Goal: Task Accomplishment & Management: Use online tool/utility

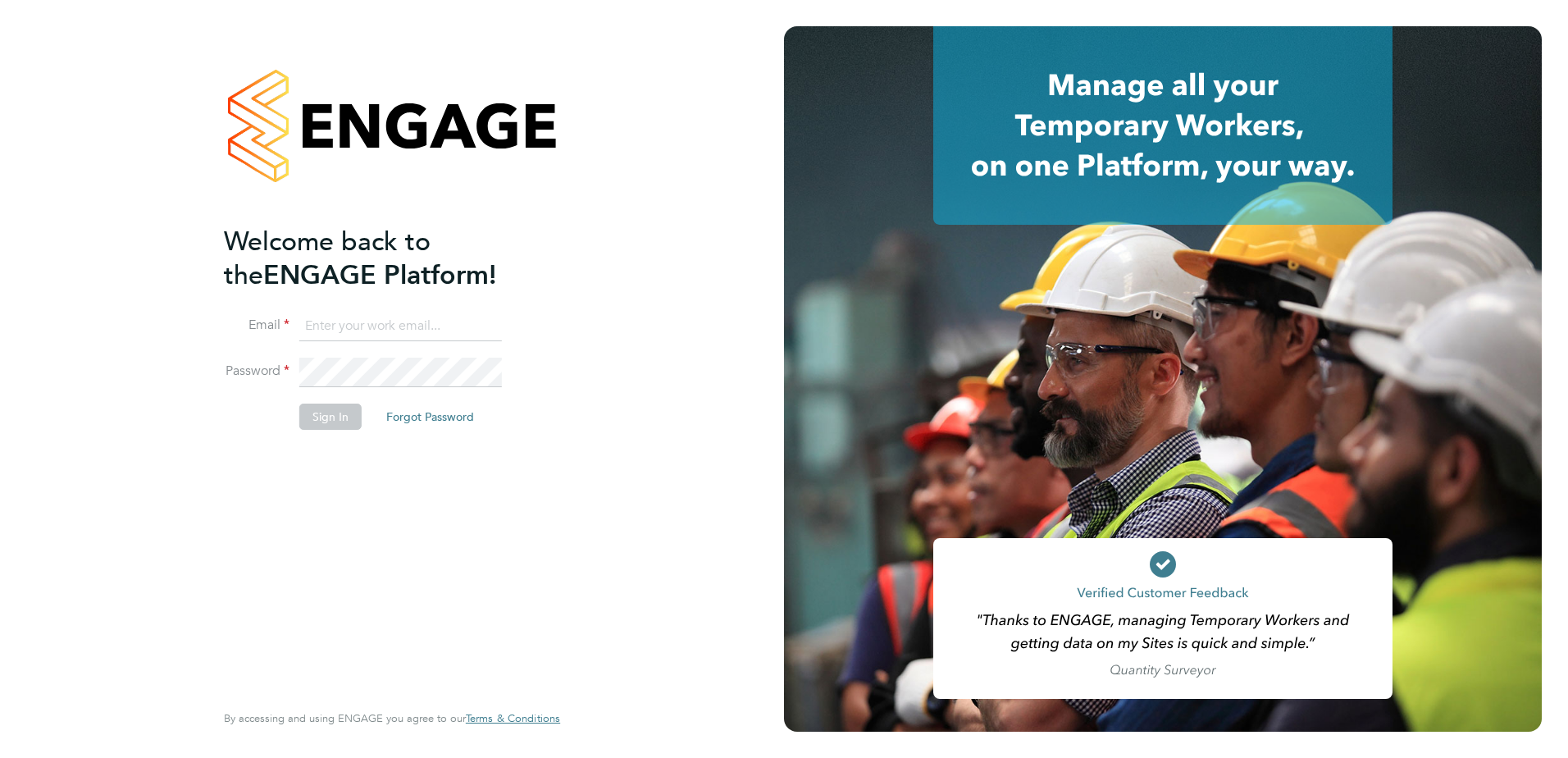
click at [414, 335] on input at bounding box center [401, 326] width 203 height 29
type input "[PERSON_NAME][EMAIL_ADDRESS][PERSON_NAME][PERSON_NAME][DOMAIN_NAME]"
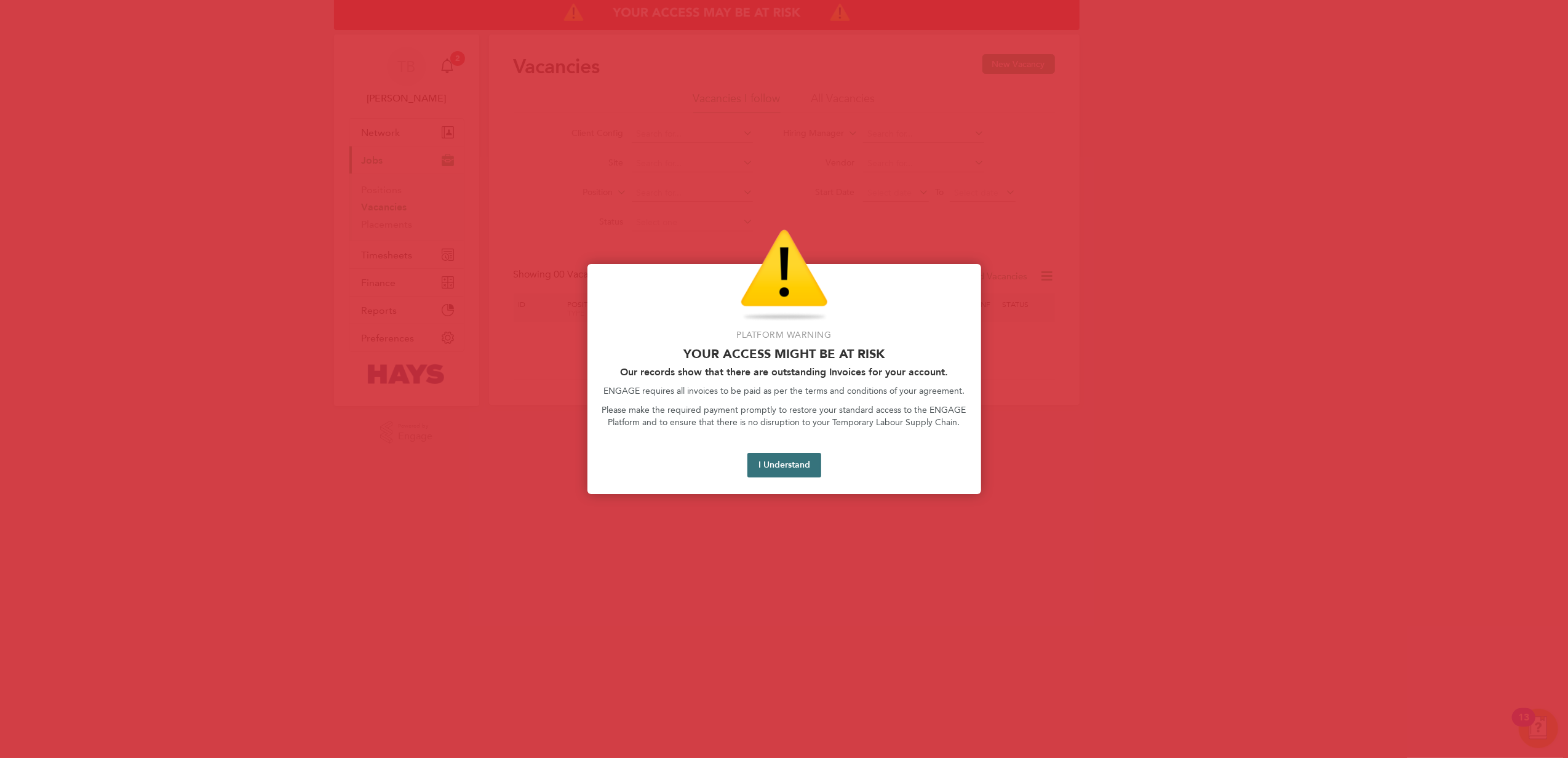
click at [767, 456] on button "I Understand" at bounding box center [784, 465] width 74 height 24
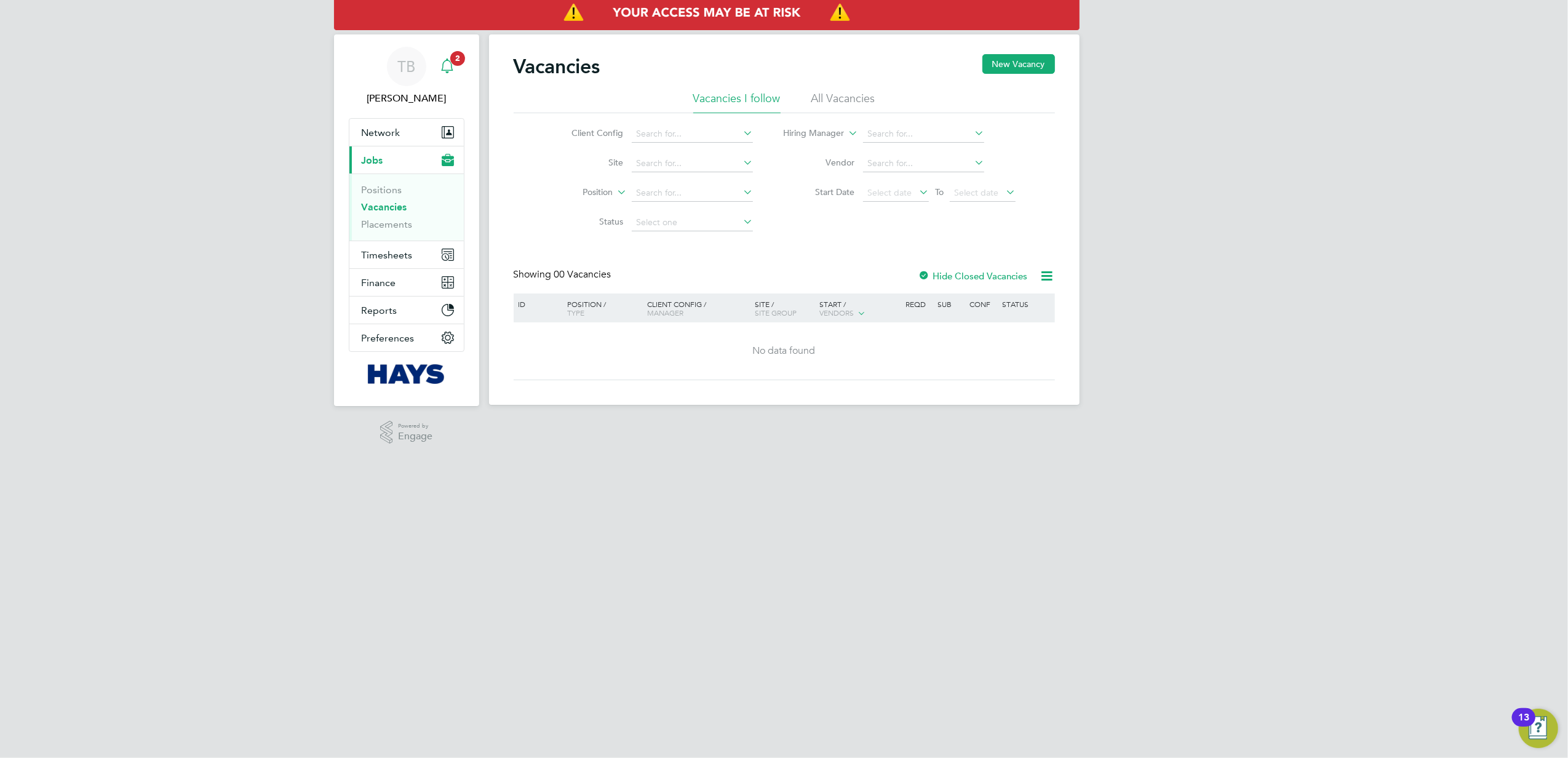
click at [458, 65] on span "2" at bounding box center [458, 58] width 15 height 15
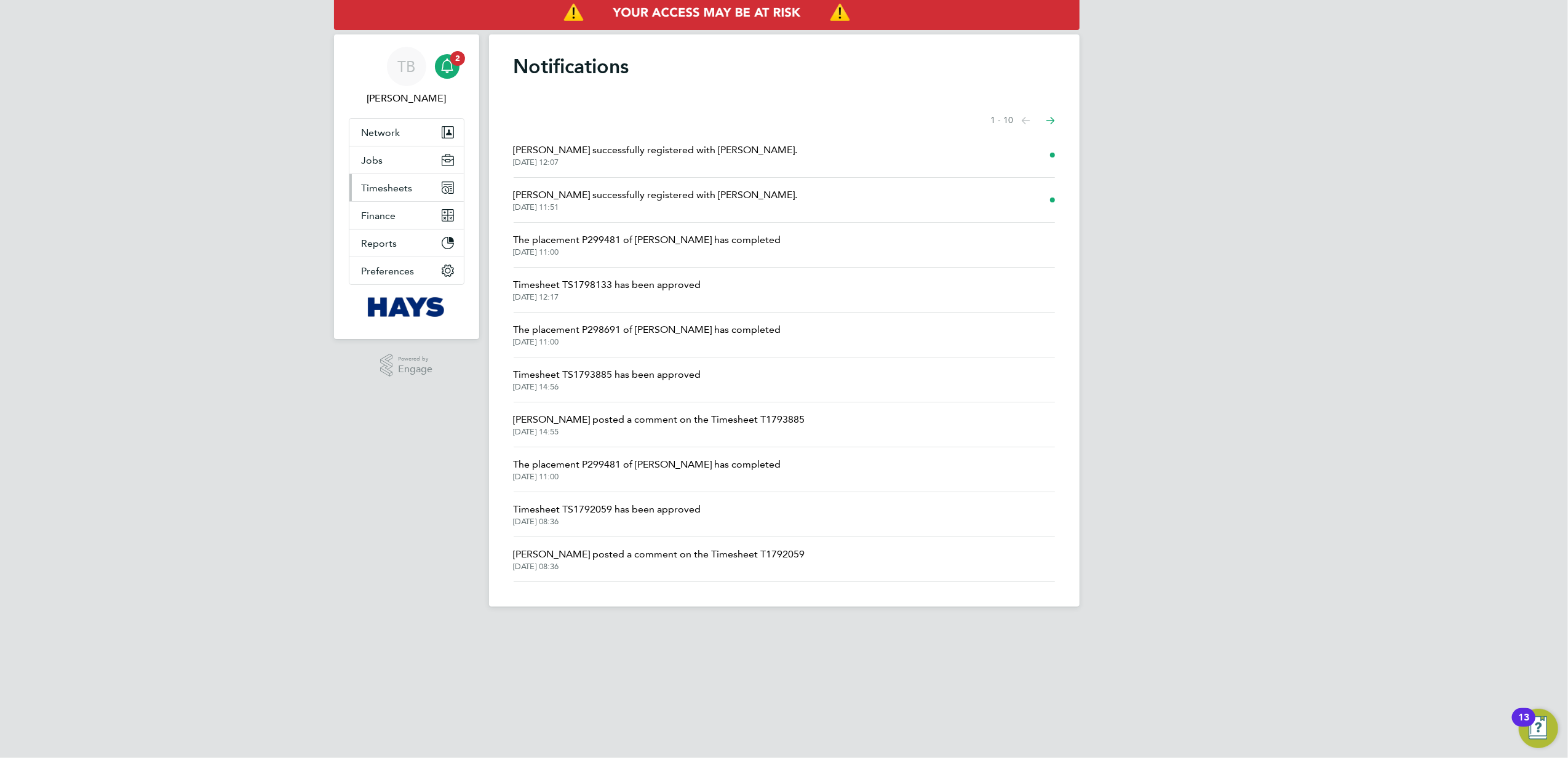
click at [385, 182] on span "Timesheets" at bounding box center [387, 188] width 51 height 12
click at [388, 213] on link "Timesheets" at bounding box center [387, 218] width 51 height 12
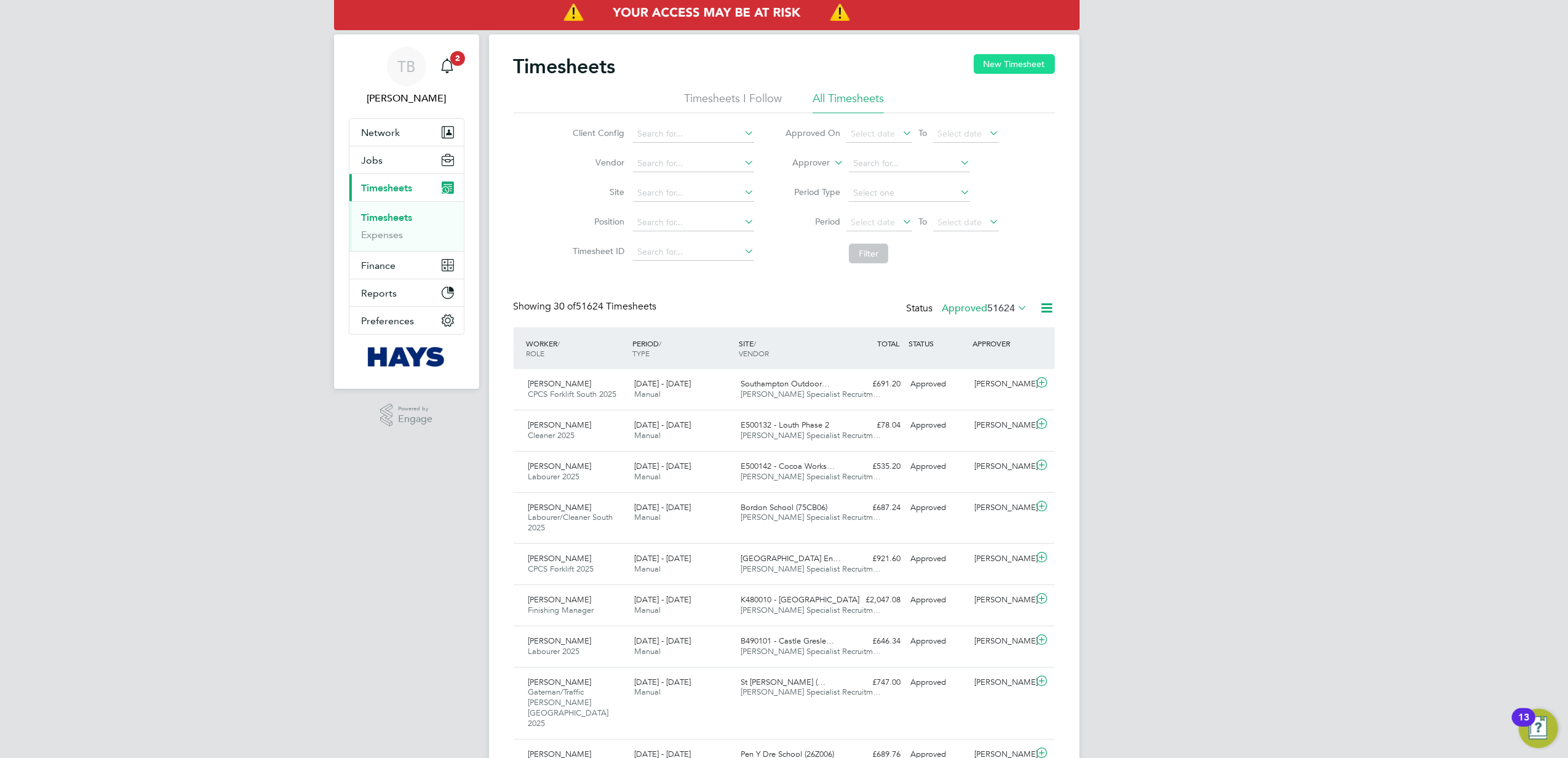
click at [997, 65] on button "New Timesheet" at bounding box center [1014, 63] width 81 height 20
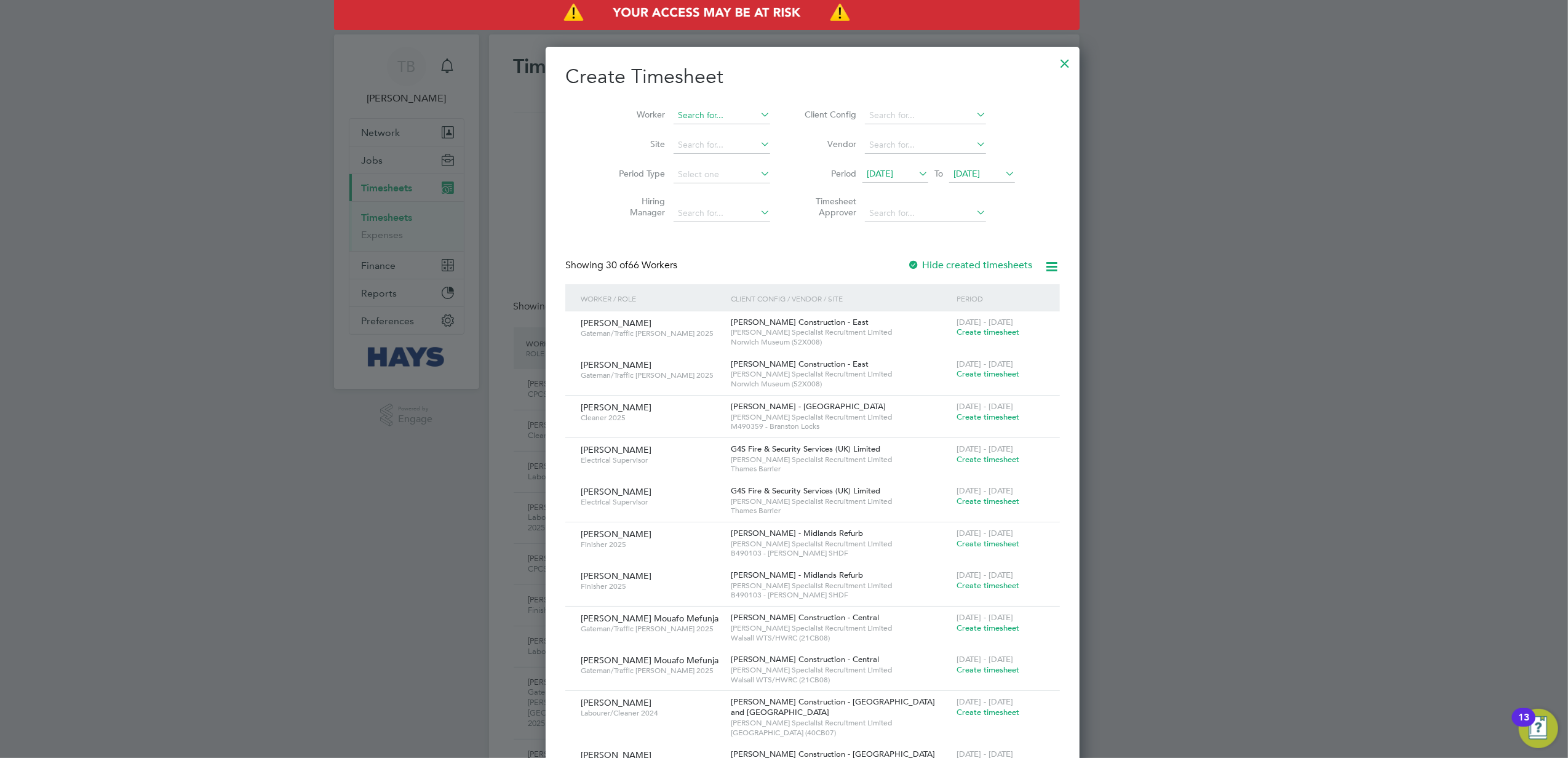
click at [689, 114] on input at bounding box center [722, 115] width 97 height 17
click at [685, 195] on li "Lucian Bale" at bounding box center [720, 199] width 152 height 17
type input "Lucian Bale"
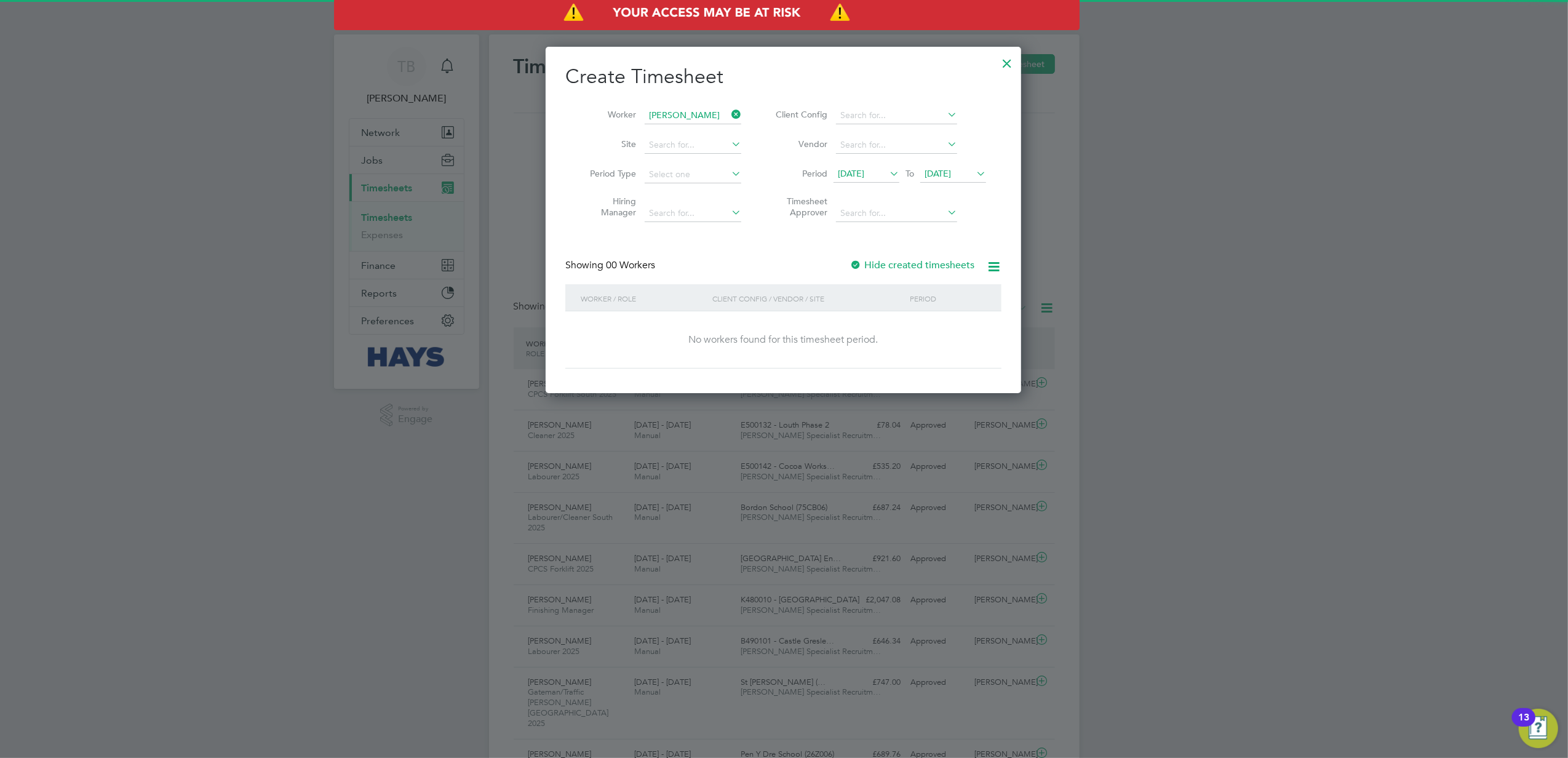
click at [854, 264] on div at bounding box center [855, 265] width 13 height 13
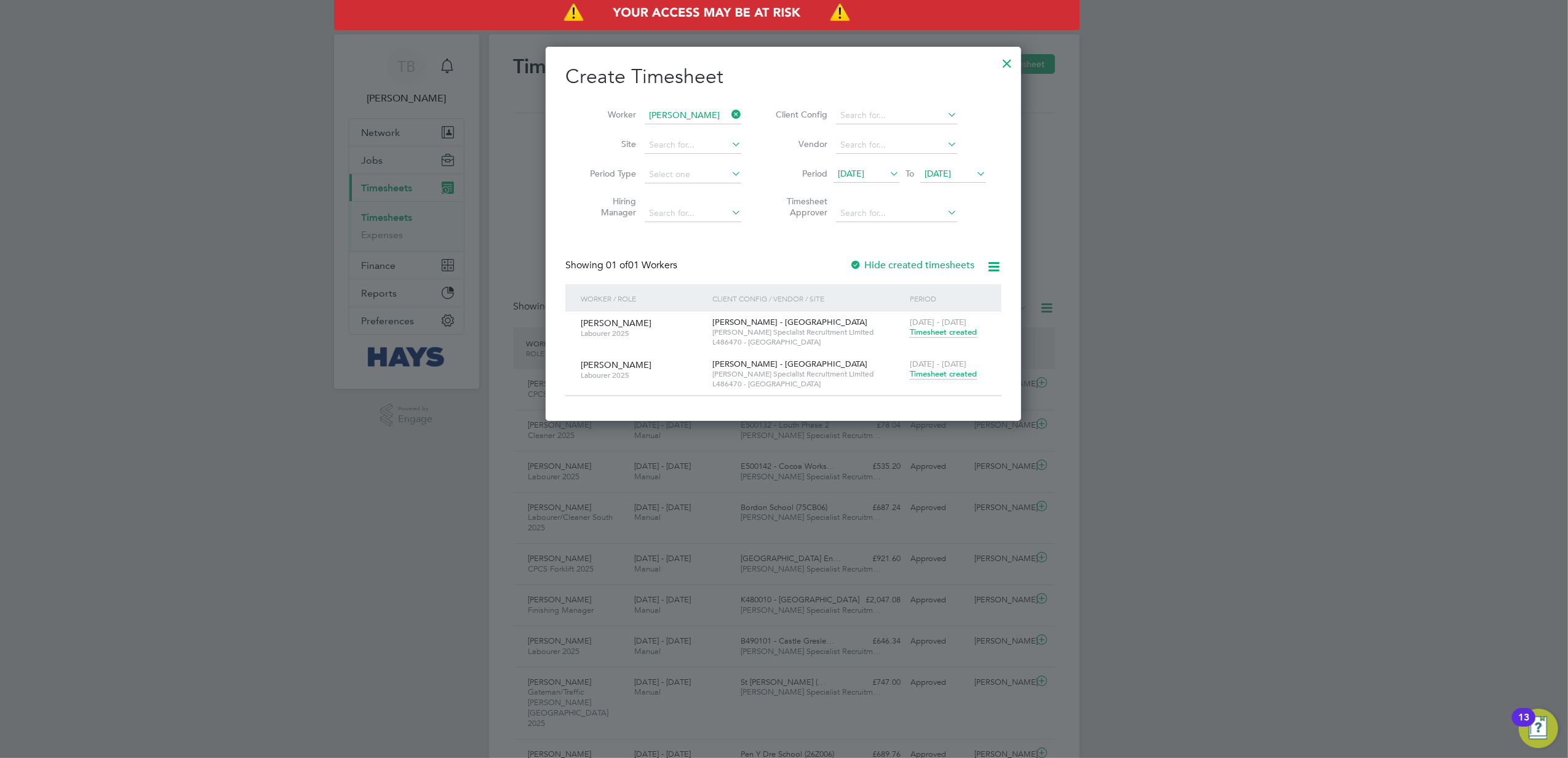
click at [945, 374] on span "Timesheet created" at bounding box center [943, 374] width 67 height 11
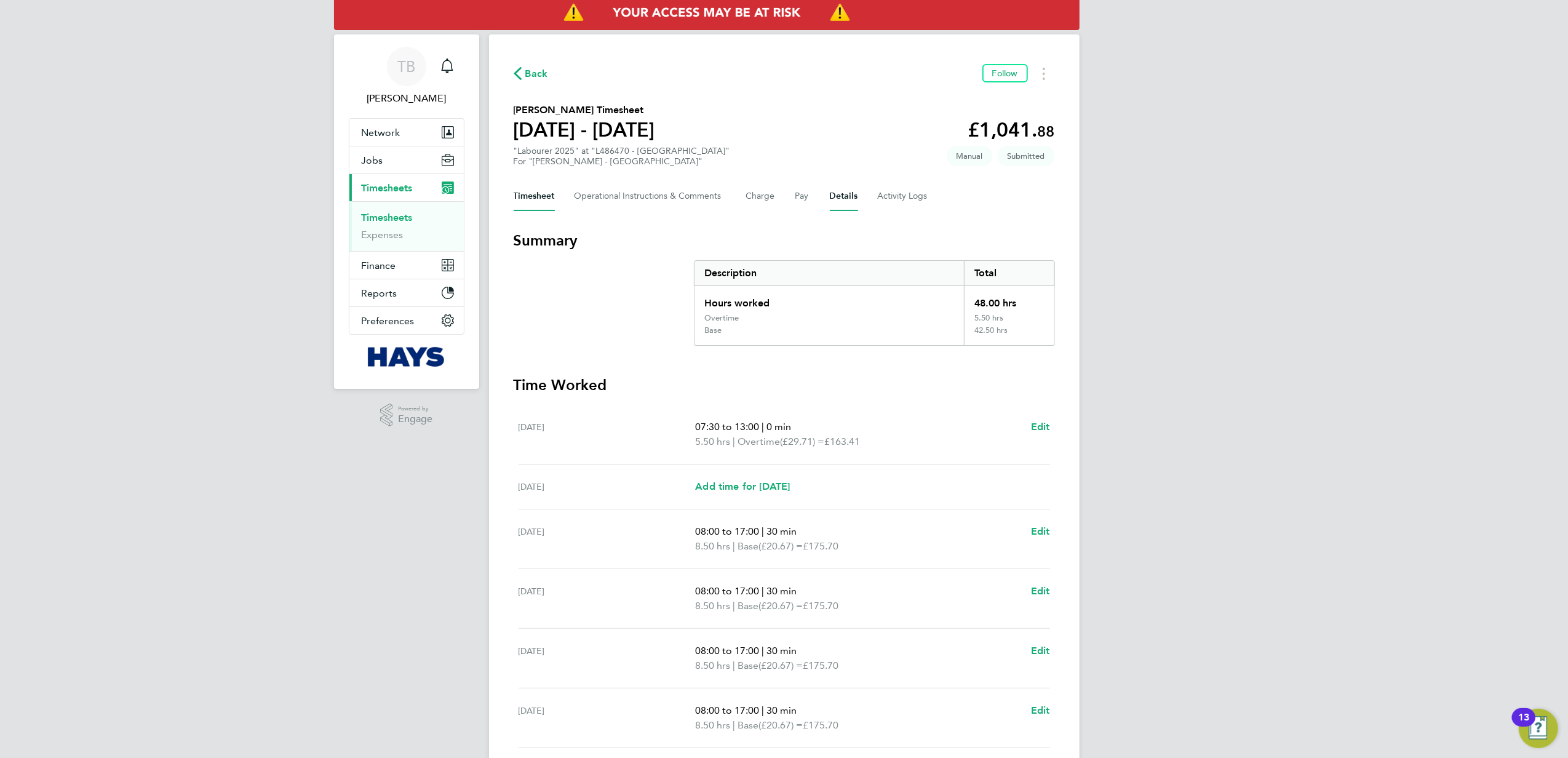
click at [830, 193] on button "Details" at bounding box center [844, 196] width 28 height 29
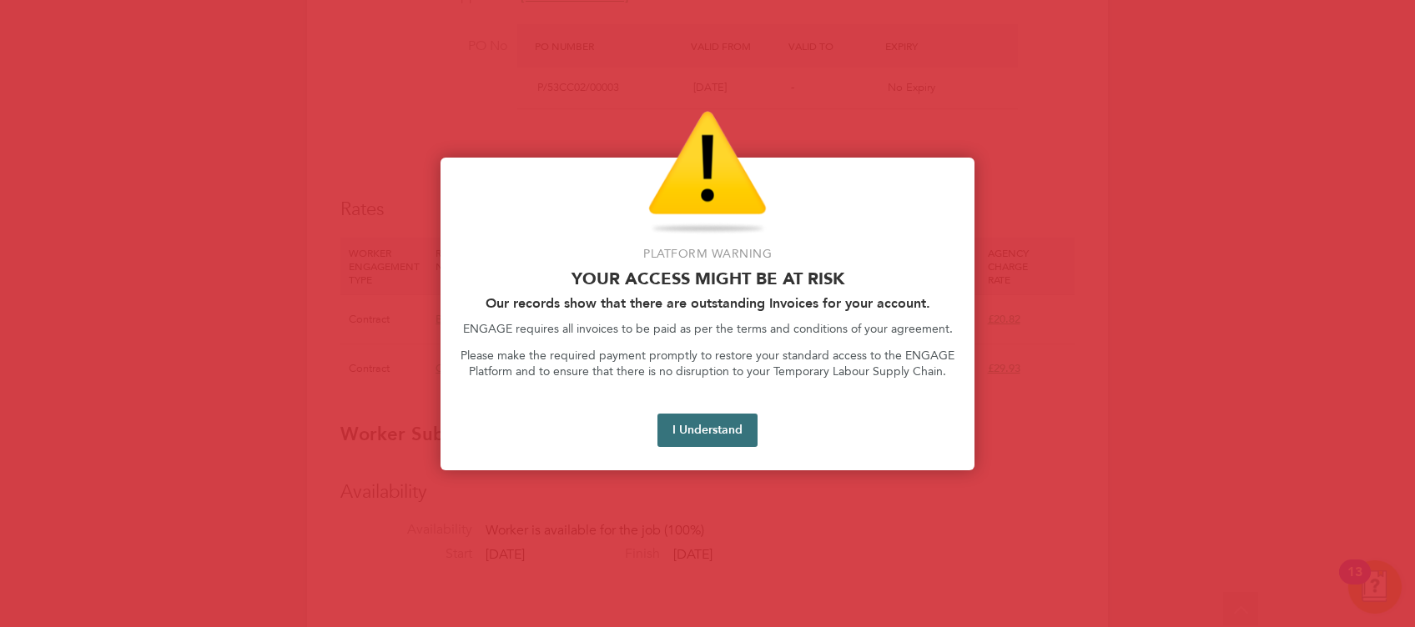
click at [677, 422] on button "I Understand" at bounding box center [707, 430] width 100 height 33
click at [738, 423] on button "I Understand" at bounding box center [707, 430] width 100 height 33
click at [692, 433] on button "I Understand" at bounding box center [707, 430] width 100 height 33
click at [694, 421] on button "I Understand" at bounding box center [707, 430] width 100 height 33
